Goal: Information Seeking & Learning: Learn about a topic

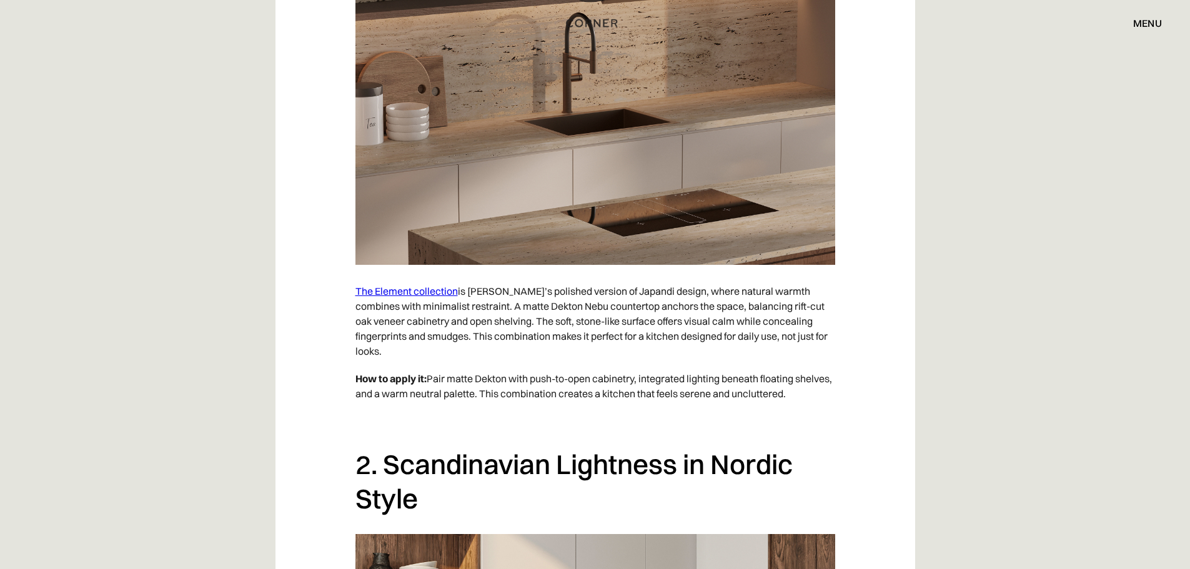
scroll to position [1187, 0]
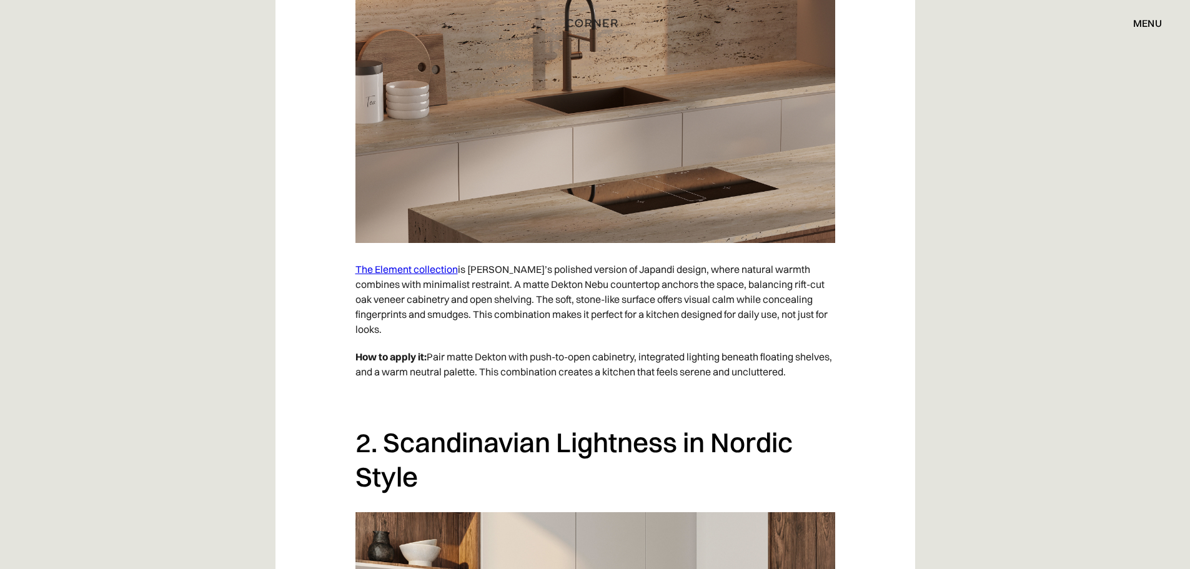
click at [434, 268] on link "The Element collection" at bounding box center [407, 269] width 102 height 12
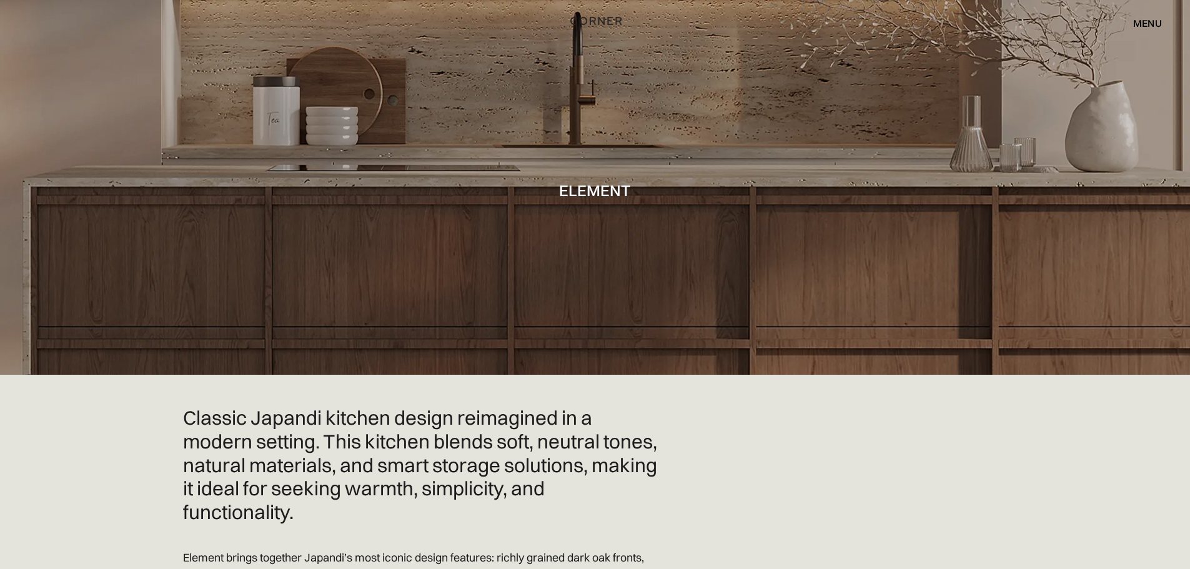
click at [604, 19] on img "home" at bounding box center [595, 20] width 51 height 16
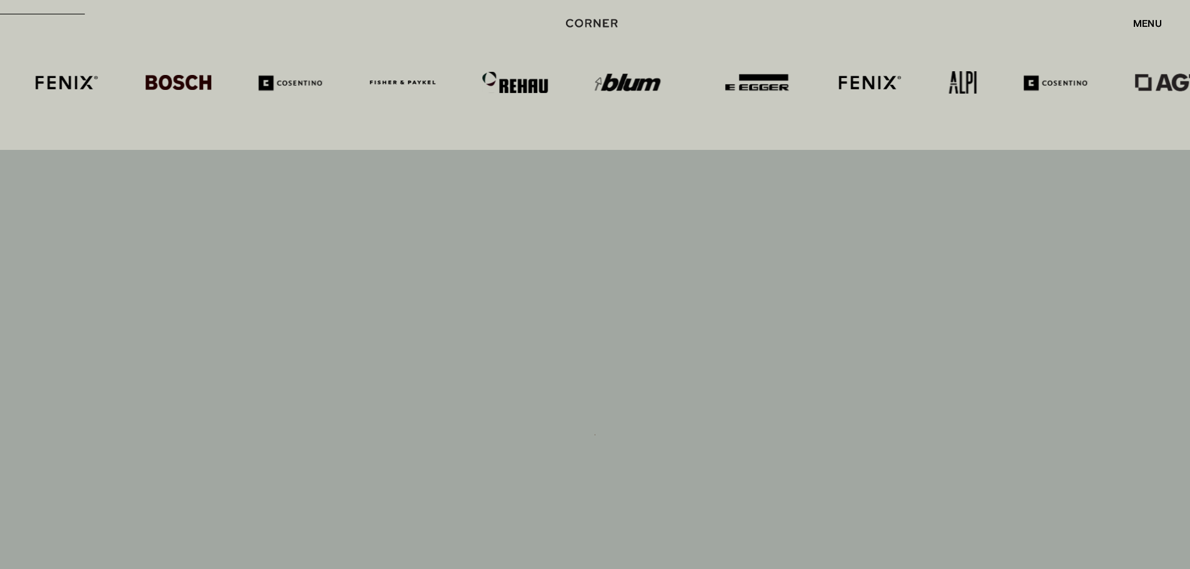
scroll to position [6998, 0]
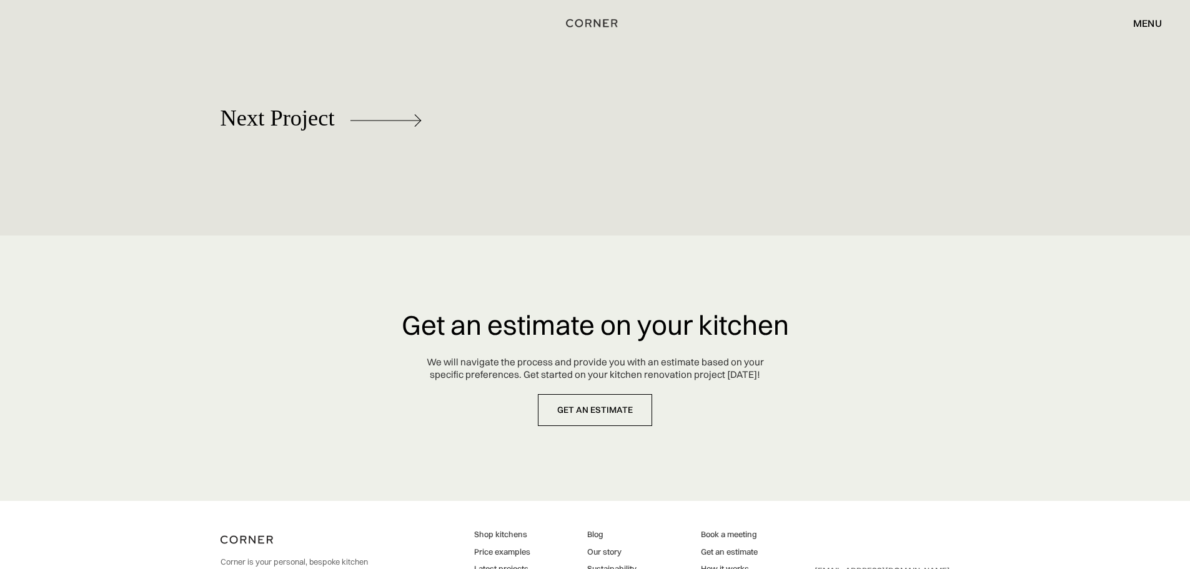
scroll to position [6229, 0]
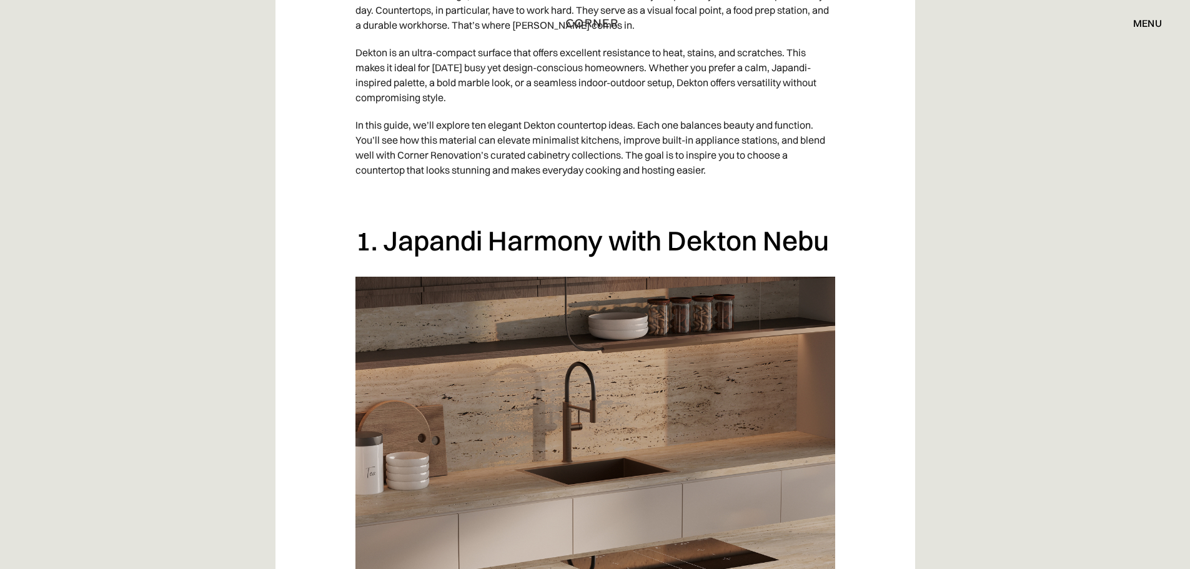
scroll to position [991, 0]
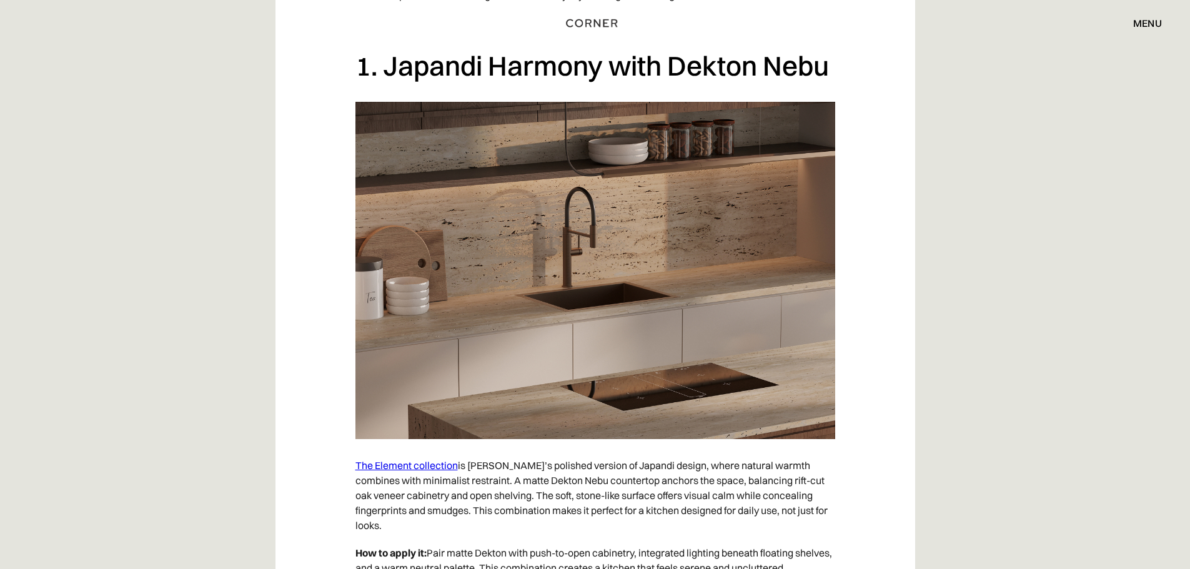
drag, startPoint x: 629, startPoint y: 76, endPoint x: 614, endPoint y: 99, distance: 27.0
click at [624, 77] on h2 "1. Japandi Harmony with Dekton Nebu" at bounding box center [596, 66] width 480 height 34
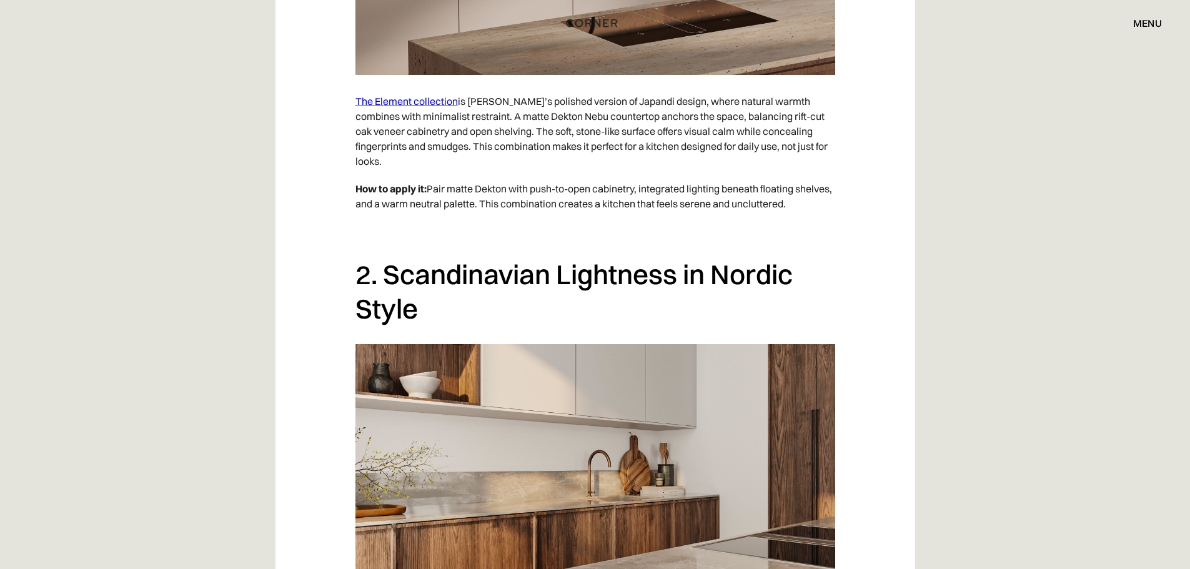
scroll to position [1366, 0]
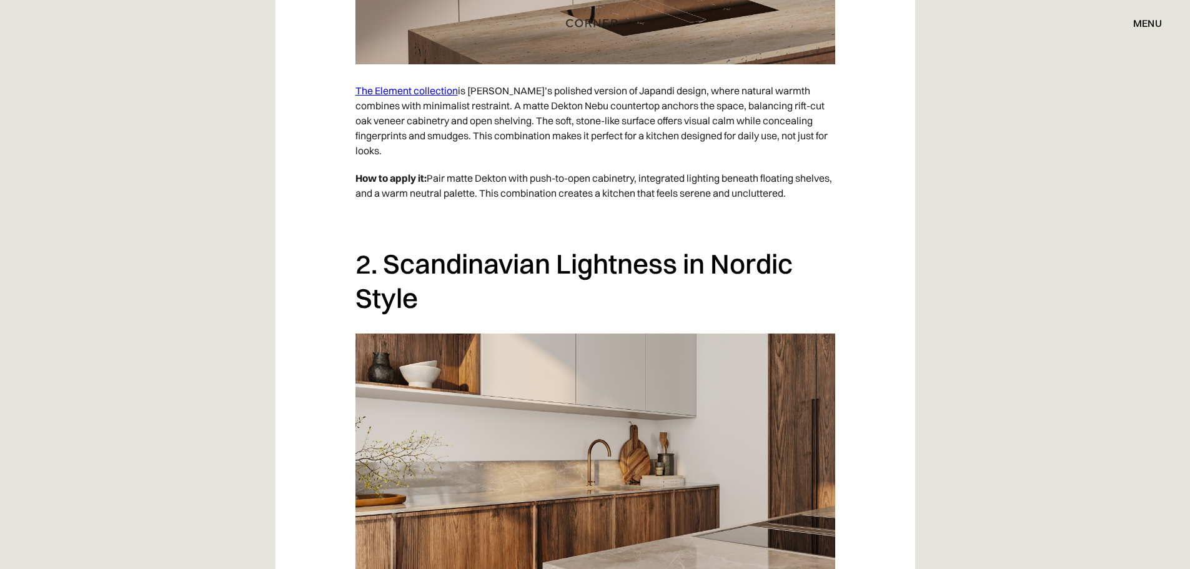
click at [596, 41] on div "Shop Kitchens Shop Kitchens How it works How it works Projects Projects Inspira…" at bounding box center [595, 23] width 1190 height 46
click at [405, 92] on link "The Element collection" at bounding box center [407, 90] width 102 height 12
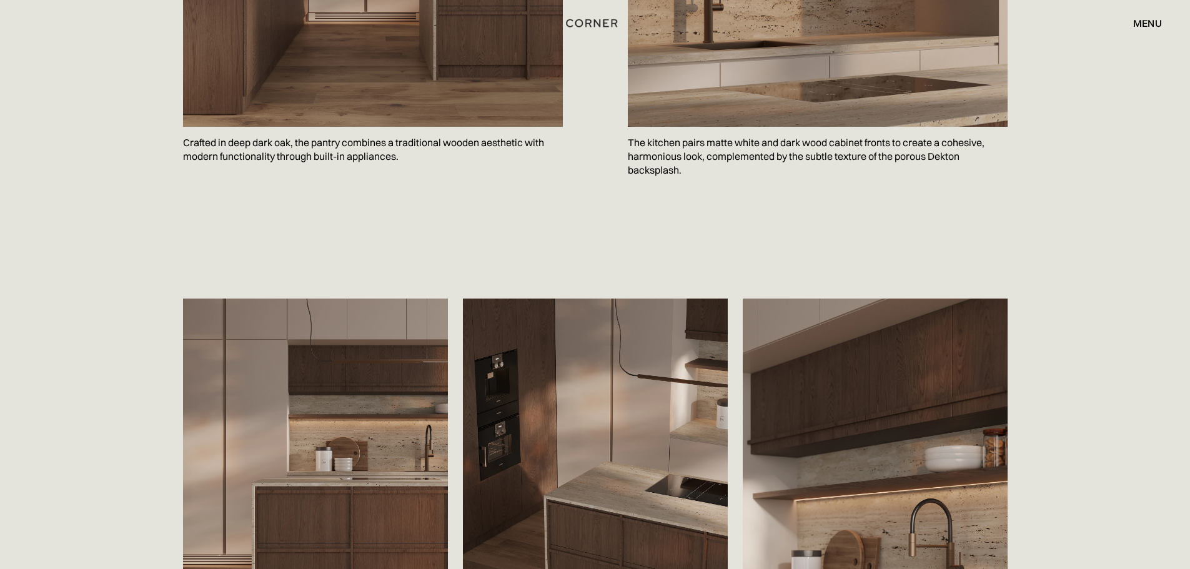
scroll to position [1999, 0]
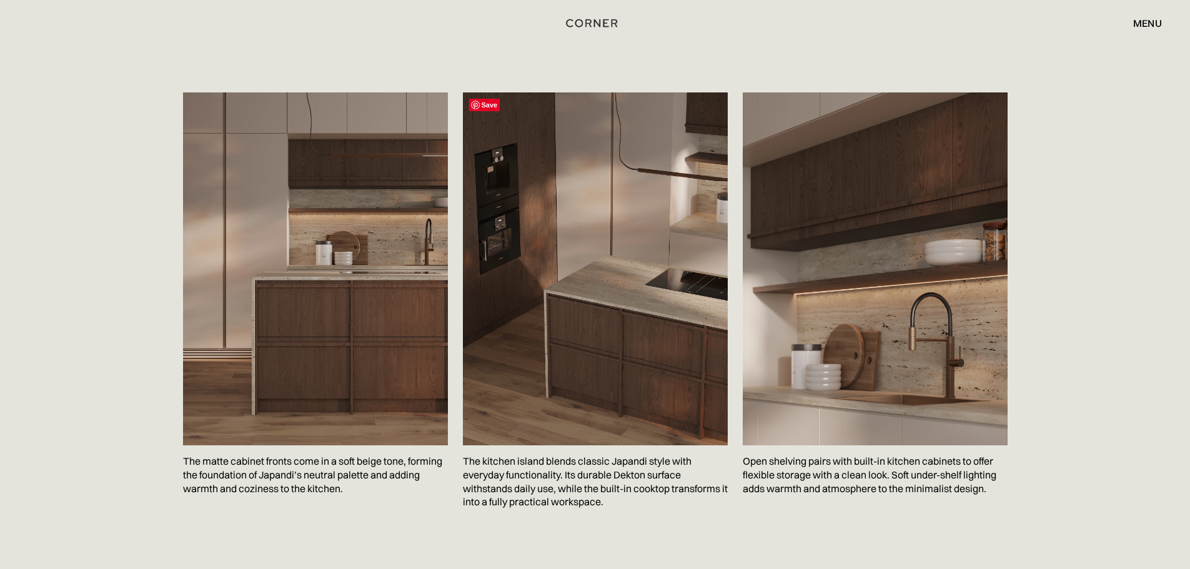
click at [595, 283] on img at bounding box center [595, 268] width 265 height 353
drag, startPoint x: 600, startPoint y: 457, endPoint x: 597, endPoint y: 422, distance: 35.1
click at [598, 442] on div "Save The kitchen island blends classic Japandi style with everyday functionalit…" at bounding box center [595, 308] width 265 height 432
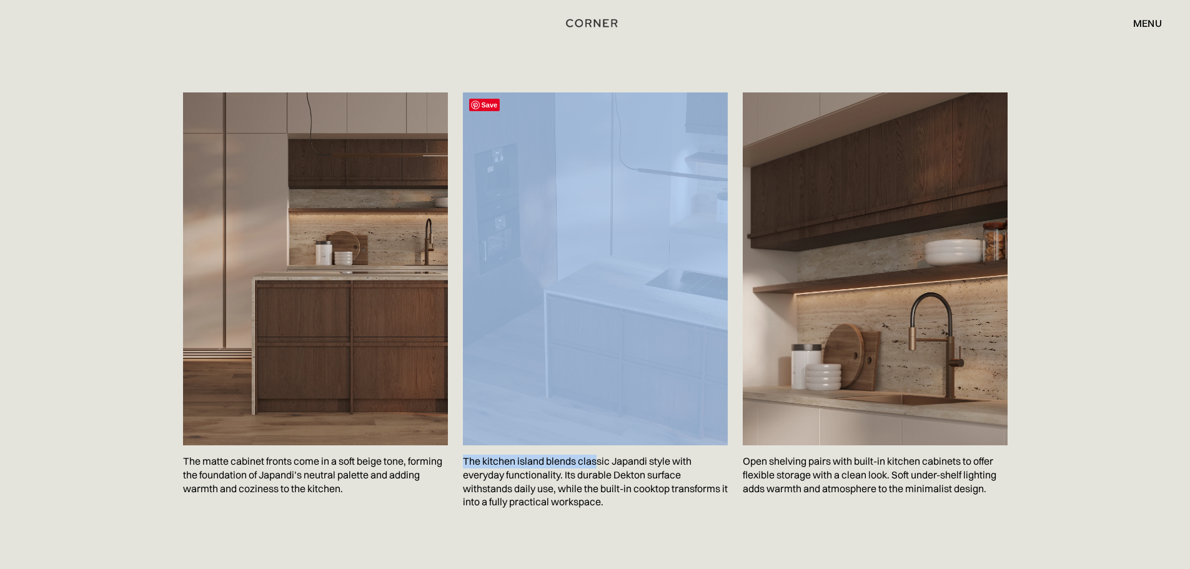
click at [607, 369] on img at bounding box center [595, 268] width 265 height 353
click at [607, 366] on img at bounding box center [595, 268] width 265 height 353
click at [624, 311] on img at bounding box center [595, 268] width 265 height 353
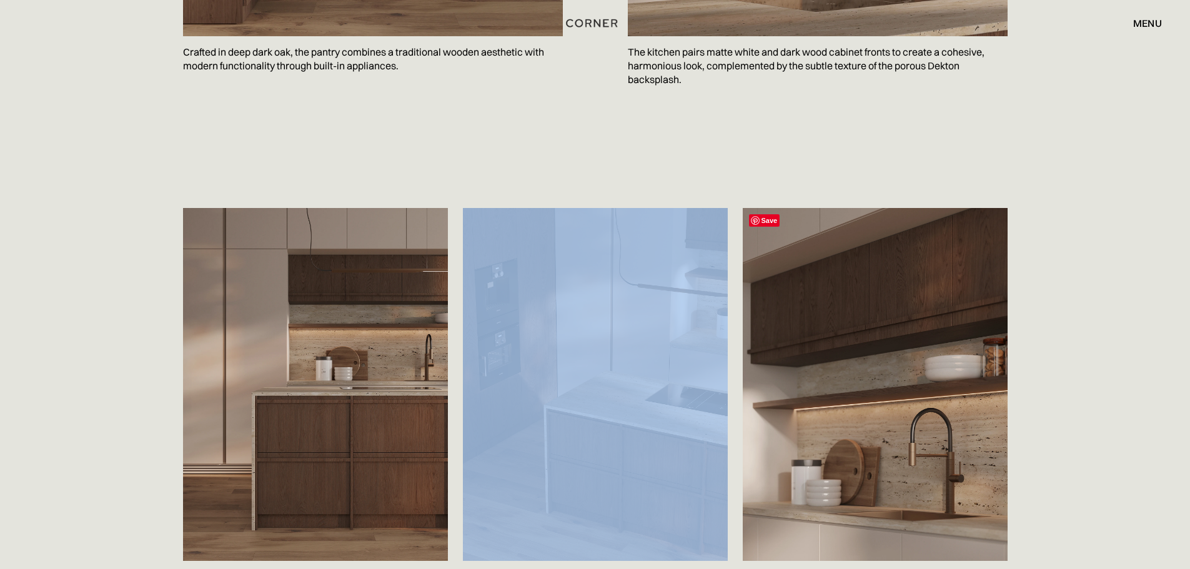
scroll to position [1874, 0]
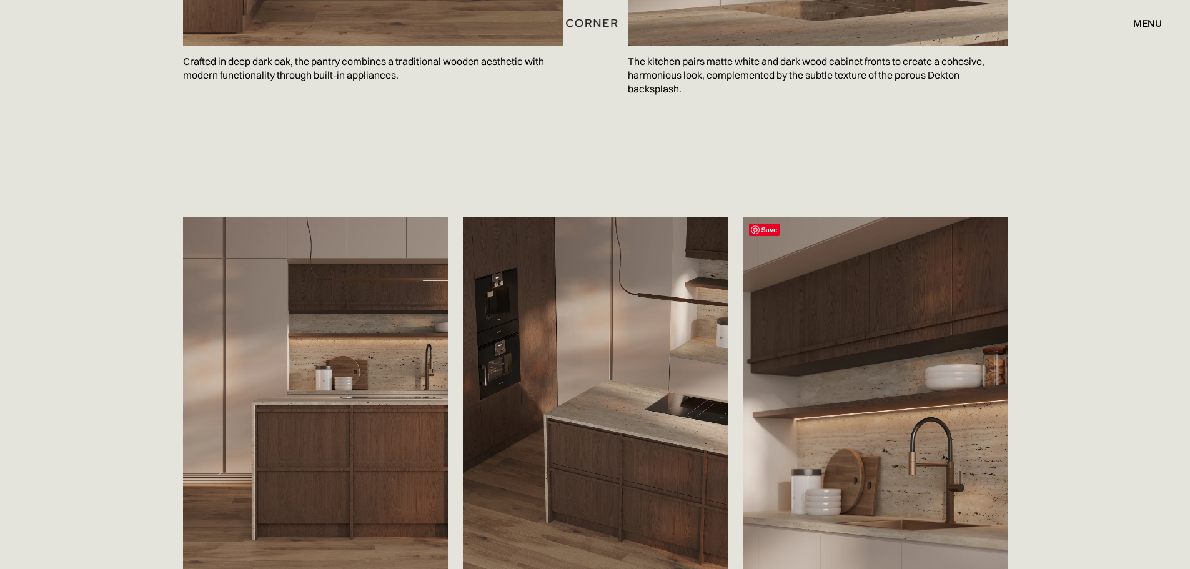
click at [771, 232] on span "Save" at bounding box center [764, 230] width 31 height 12
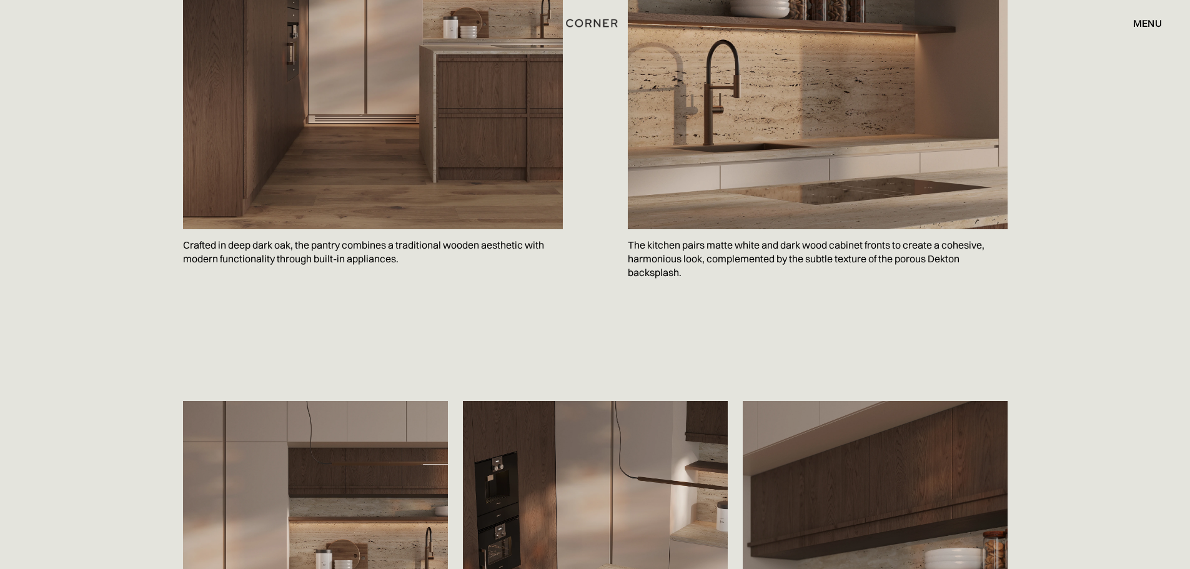
scroll to position [1687, 0]
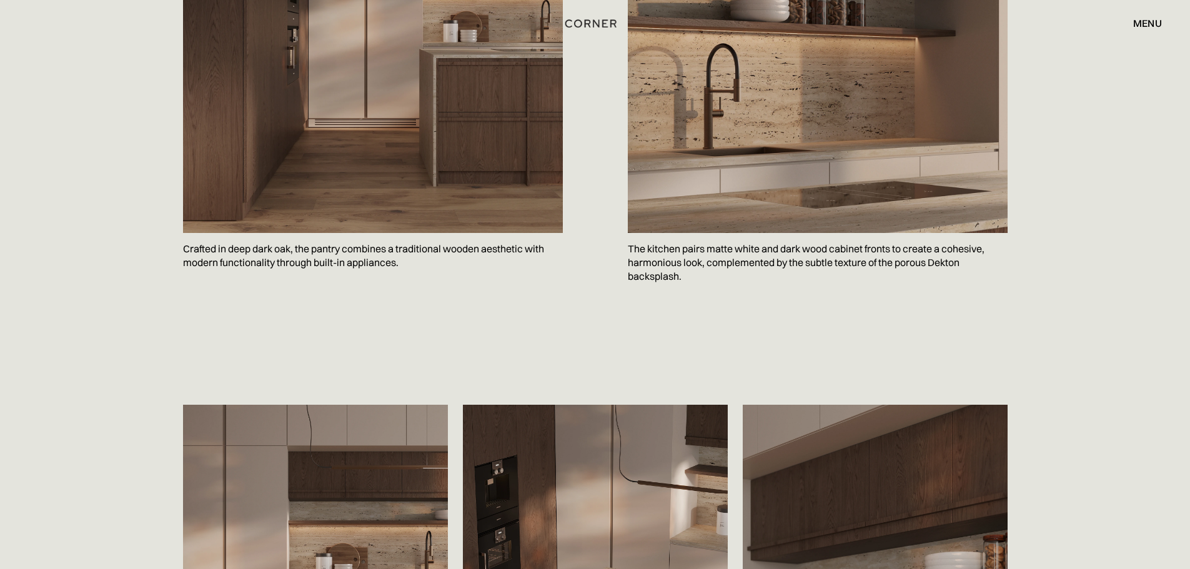
click at [590, 25] on img "home" at bounding box center [590, 24] width 51 height 16
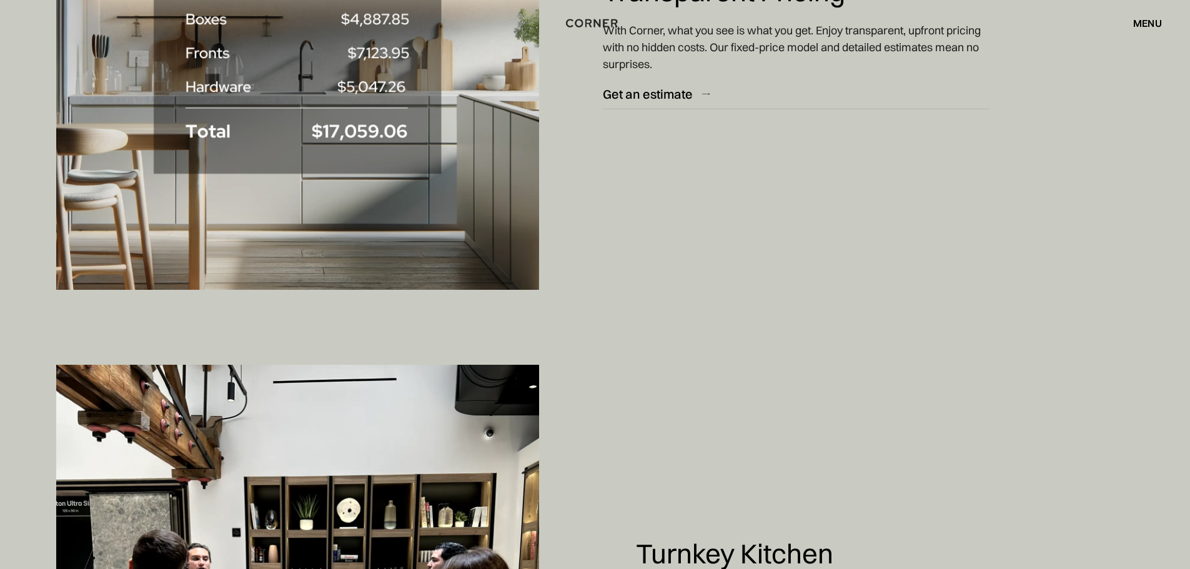
scroll to position [6061, 0]
